Goal: Check status: Check status

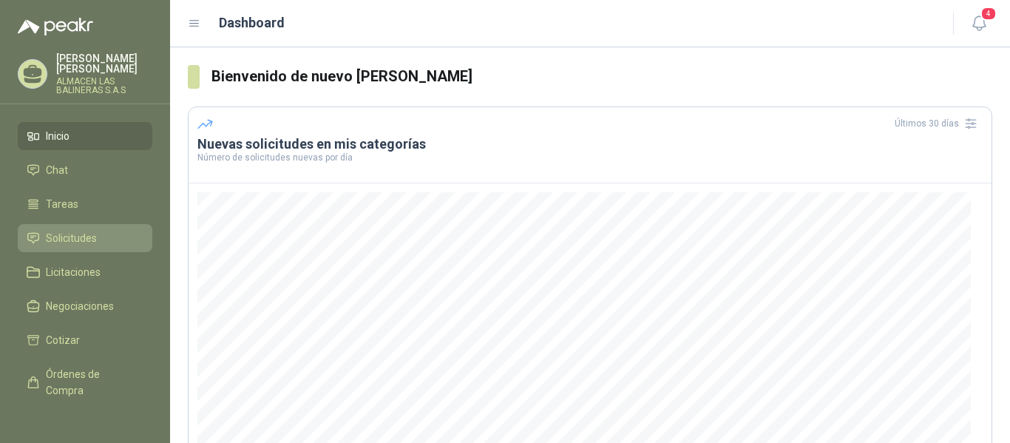
click at [80, 242] on span "Solicitudes" at bounding box center [71, 238] width 51 height 16
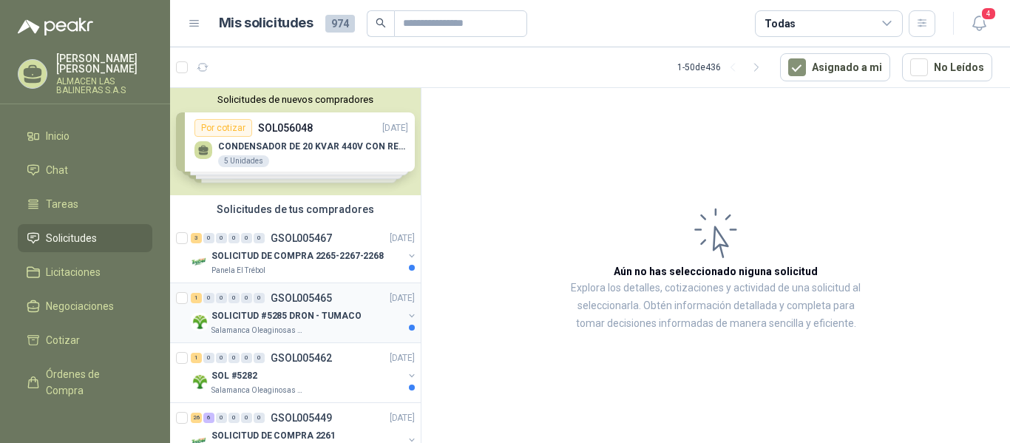
click at [310, 296] on p "GSOL005465" at bounding box center [301, 298] width 61 height 10
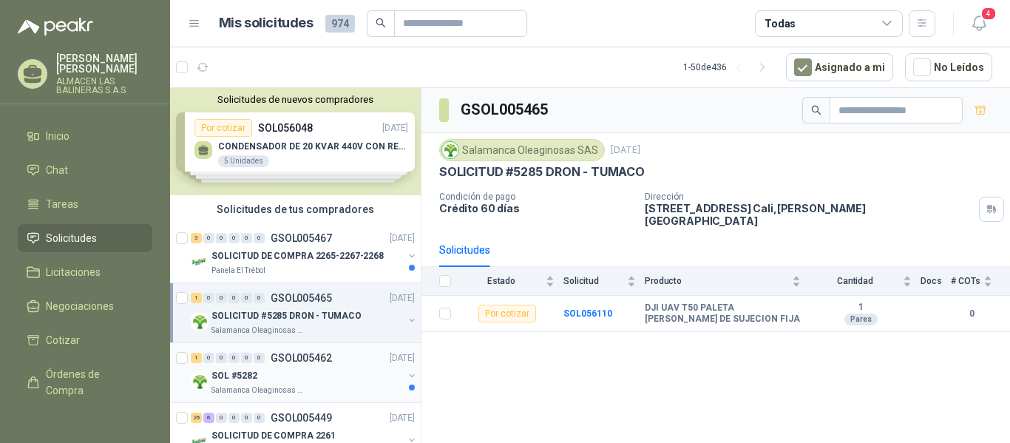
click at [296, 353] on p "GSOL005462" at bounding box center [301, 358] width 61 height 10
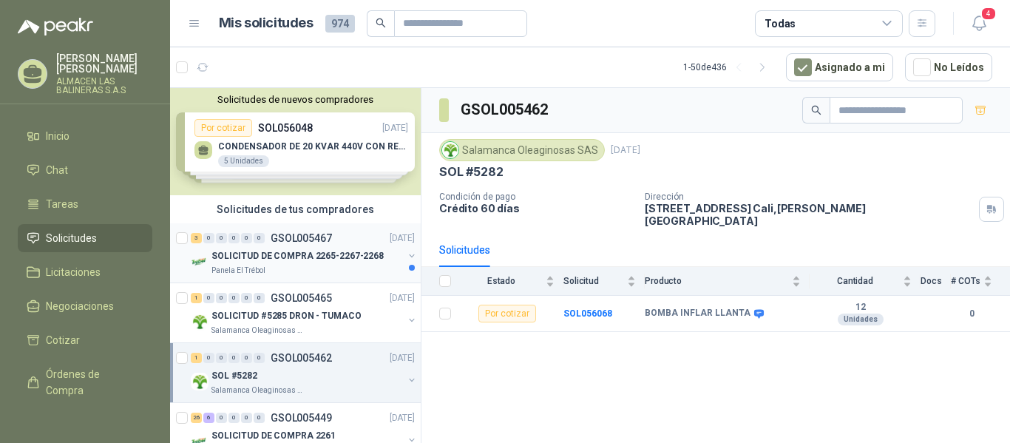
click at [308, 237] on p "GSOL005467" at bounding box center [301, 238] width 61 height 10
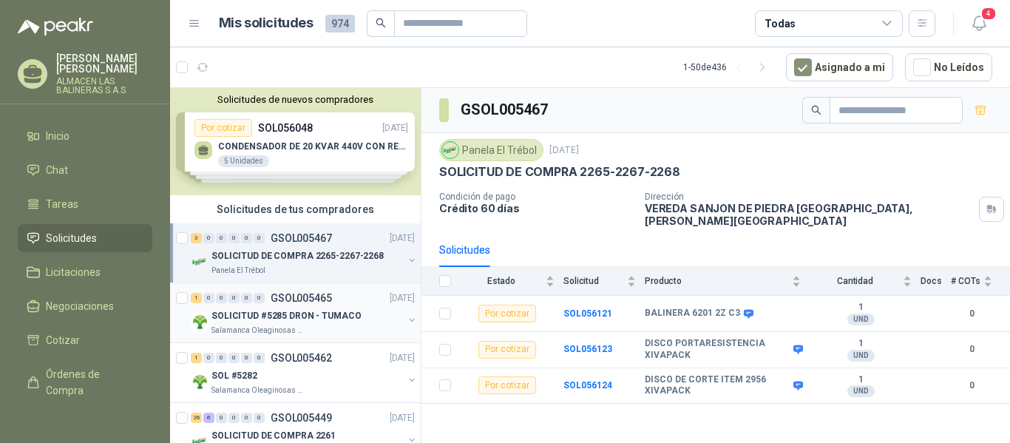
click at [279, 296] on p "GSOL005465" at bounding box center [301, 298] width 61 height 10
